Goal: Entertainment & Leisure: Consume media (video, audio)

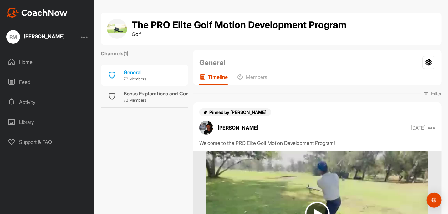
scroll to position [1938, 0]
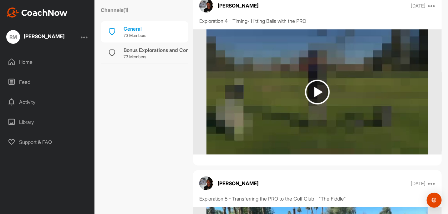
click at [312, 93] on img at bounding box center [317, 92] width 25 height 25
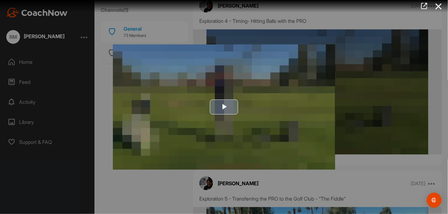
click at [224, 107] on span "Video Player" at bounding box center [224, 107] width 0 height 0
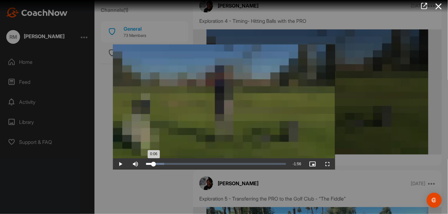
click at [153, 163] on div "0:06" at bounding box center [150, 164] width 8 height 2
click at [158, 163] on div "Loaded : 12.91% 0:09 0:07" at bounding box center [216, 164] width 140 height 2
click at [326, 164] on span "Video Player" at bounding box center [327, 164] width 15 height 0
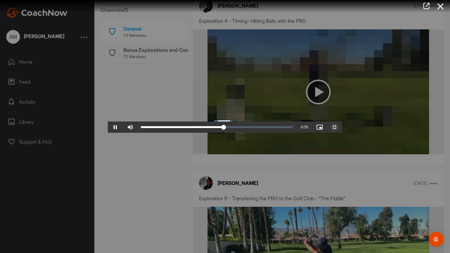
click at [200, 133] on div "Loaded : 55.94% 0:55 1:06" at bounding box center [217, 127] width 158 height 11
click at [265, 128] on div "Loaded : 92.98% 1:17 1:51" at bounding box center [217, 127] width 152 height 2
click at [108, 127] on span "Video Player" at bounding box center [115, 127] width 15 height 0
click at [108, 122] on button "Play" at bounding box center [115, 127] width 15 height 11
click at [234, 128] on div "1:56" at bounding box center [213, 127] width 145 height 2
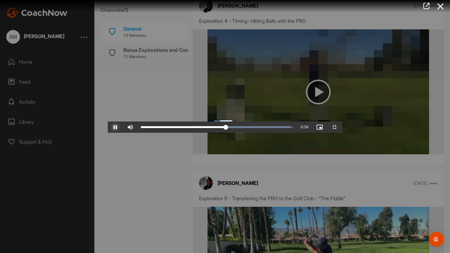
click at [213, 133] on div "Loaded : 98.32% 1:00 1:08" at bounding box center [217, 127] width 158 height 11
click at [194, 133] on div "Loaded : 98.32% 0:54 1:02" at bounding box center [217, 127] width 158 height 11
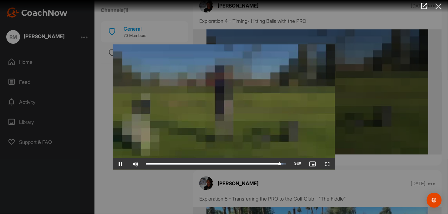
click at [435, 7] on icon at bounding box center [438, 7] width 14 height 12
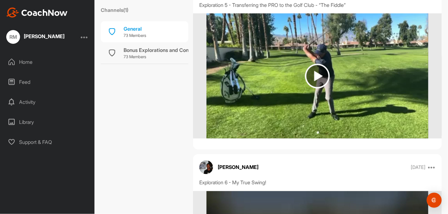
scroll to position [2125, 0]
